Goal: Use online tool/utility: Utilize a website feature to perform a specific function

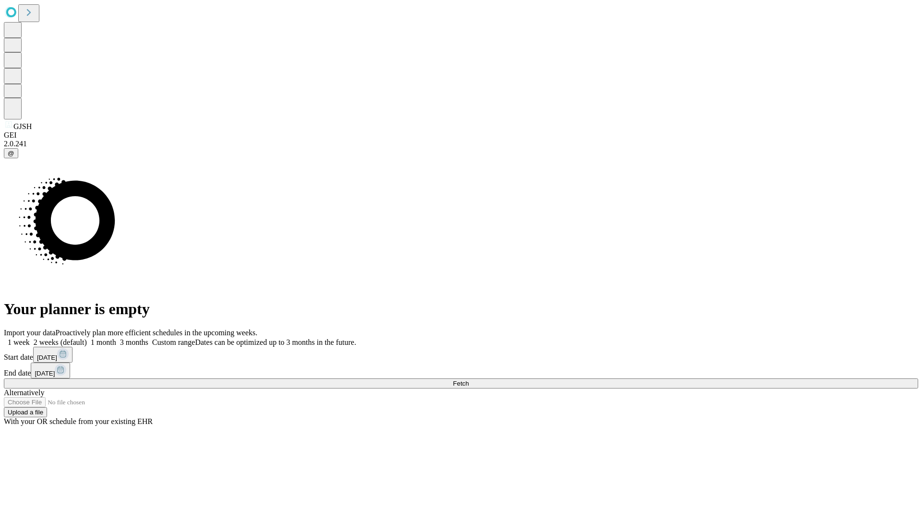
click at [469, 380] on span "Fetch" at bounding box center [461, 383] width 16 height 7
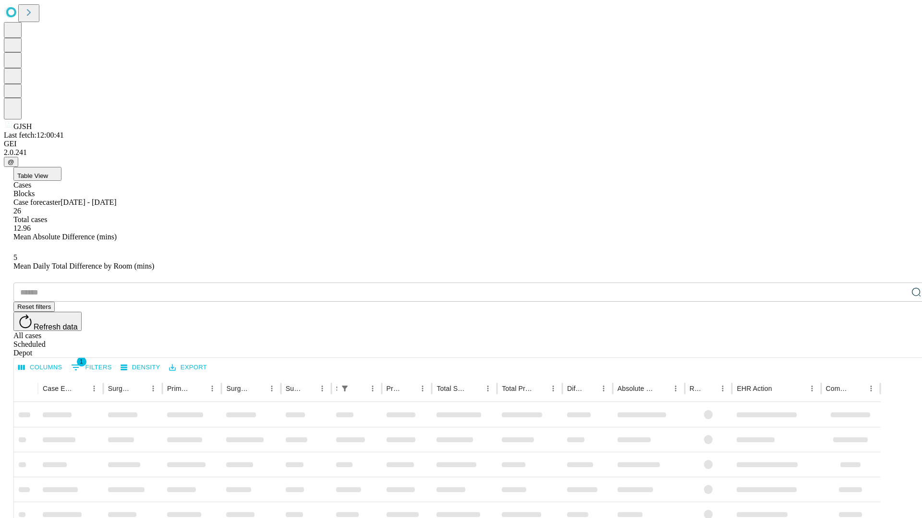
click at [48, 172] on span "Table View" at bounding box center [32, 175] width 31 height 7
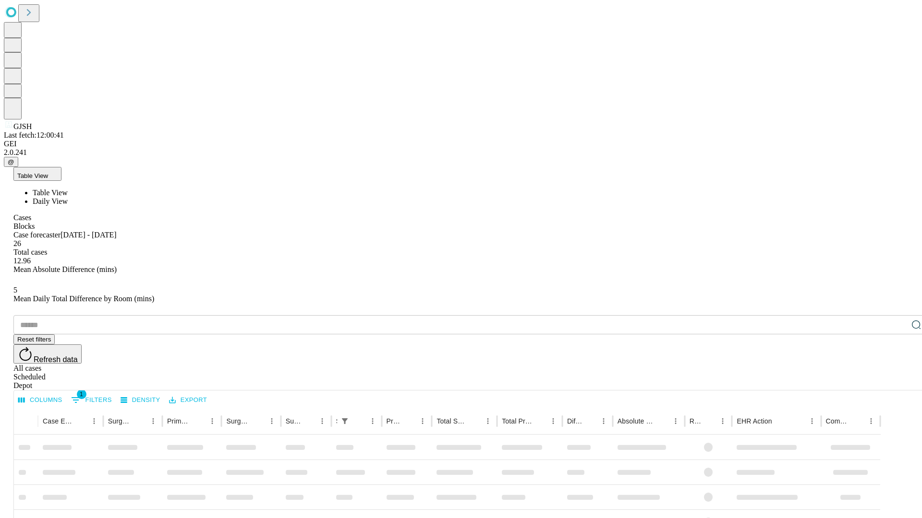
click at [68, 197] on span "Daily View" at bounding box center [50, 201] width 35 height 8
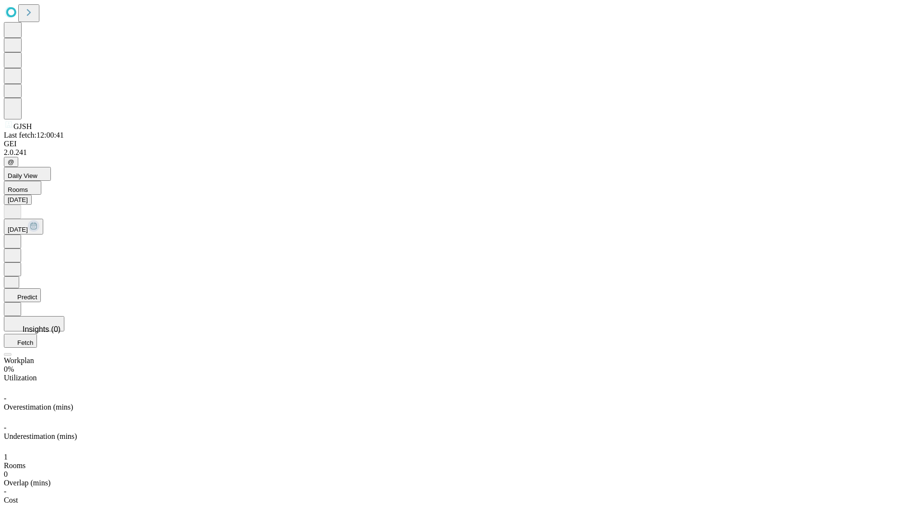
click at [41, 288] on button "Predict" at bounding box center [22, 295] width 37 height 14
